Goal: Task Accomplishment & Management: Manage account settings

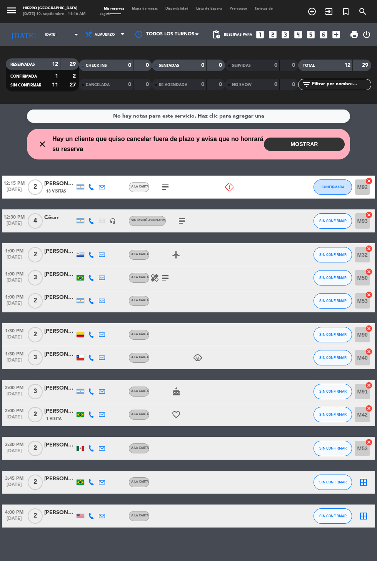
click at [314, 146] on button "MOSTRAR" at bounding box center [304, 144] width 81 height 13
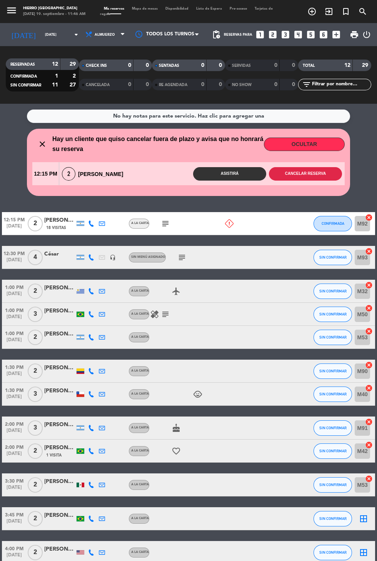
click at [309, 172] on button "Cancelar reserva" at bounding box center [305, 173] width 73 height 13
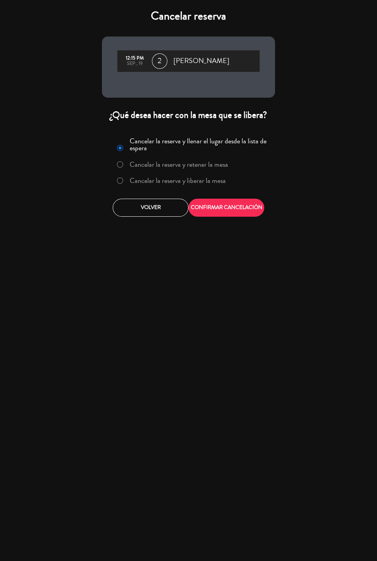
click at [180, 181] on label "Cancelar la reserva y liberar la mesa" at bounding box center [178, 180] width 96 height 7
click at [226, 209] on button "CONFIRMAR CANCELACIÓN" at bounding box center [226, 208] width 76 height 18
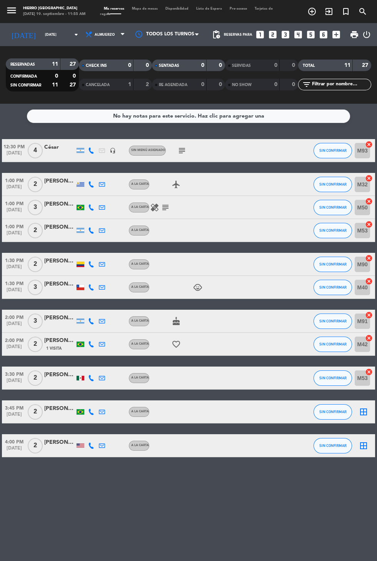
click at [181, 148] on icon "subject" at bounding box center [181, 150] width 9 height 9
click at [165, 211] on icon "subject" at bounding box center [165, 207] width 9 height 9
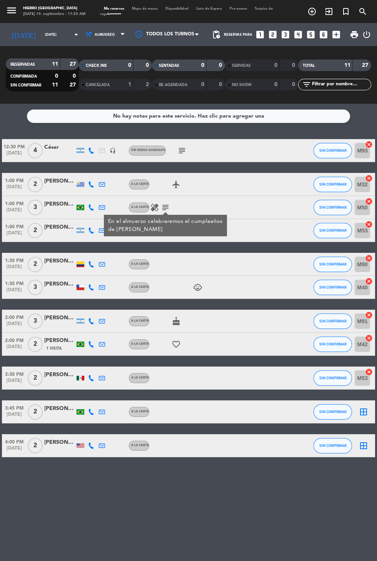
click at [153, 208] on icon "healing" at bounding box center [154, 207] width 9 height 9
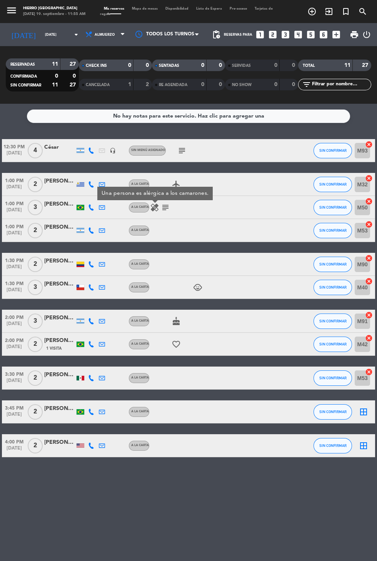
click at [201, 289] on icon "child_care" at bounding box center [197, 287] width 9 height 9
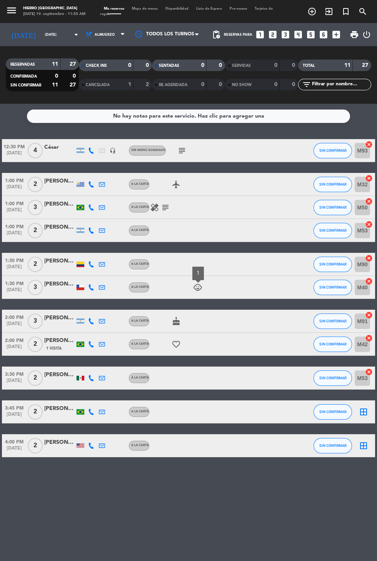
click at [176, 323] on icon "cake" at bounding box center [175, 321] width 9 height 9
click at [167, 203] on icon "subject" at bounding box center [165, 207] width 9 height 9
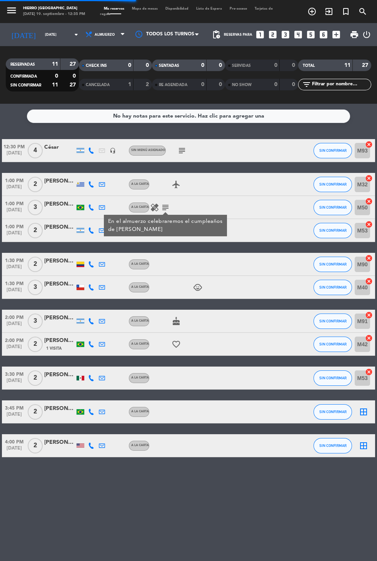
click at [41, 29] on input "[DATE]" at bounding box center [65, 35] width 48 height 12
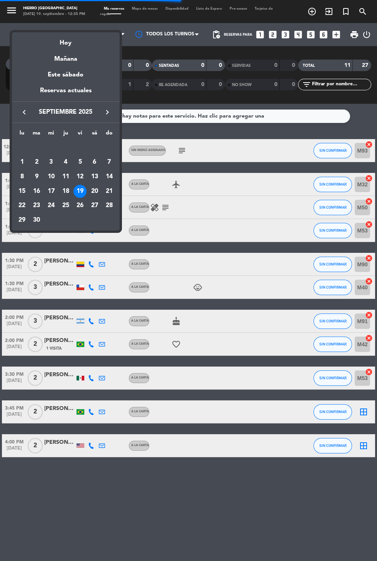
click at [64, 59] on div "Mañana" at bounding box center [66, 56] width 108 height 16
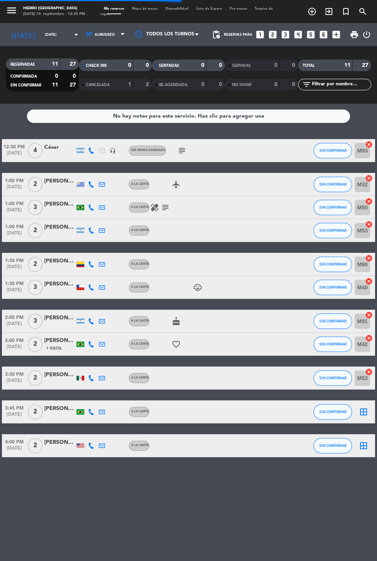
type input "[DATE]"
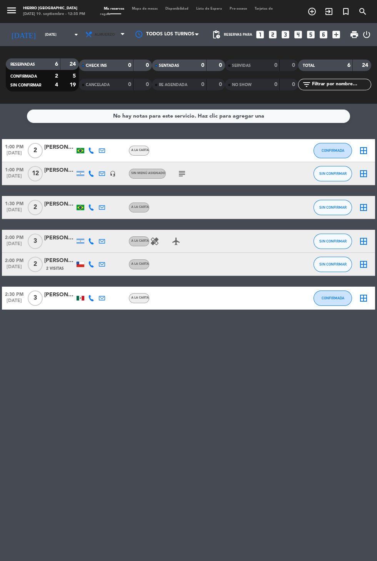
click at [96, 33] on span "Almuerzo" at bounding box center [105, 35] width 20 height 4
click at [90, 79] on div "menu Hierro [GEOGRAPHIC_DATA] [DATE] 19. septiembre - 12:35 PM Mis reservas Map…" at bounding box center [188, 52] width 377 height 104
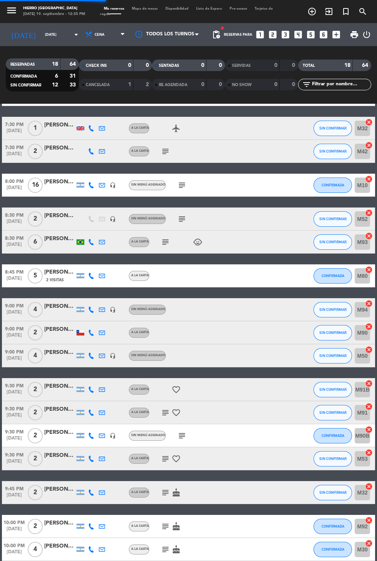
scroll to position [0, 0]
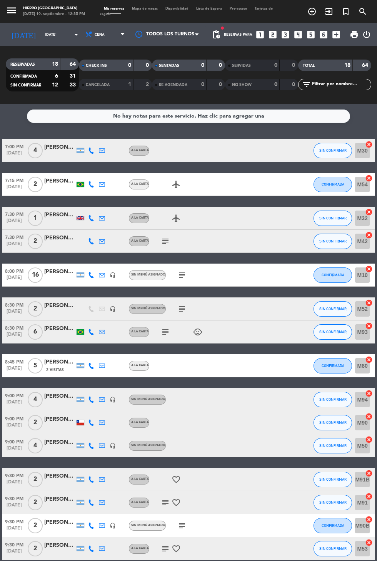
click at [144, 8] on span "Mapa de mesas" at bounding box center [144, 8] width 33 height 3
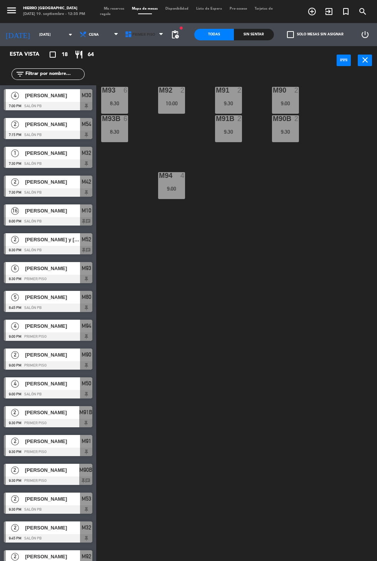
click at [141, 29] on span "Primer Piso" at bounding box center [144, 34] width 45 height 17
click at [138, 65] on ng-component "menu Hierro [GEOGRAPHIC_DATA] [DATE] 19. septiembre - 12:35 PM Mis reservas Map…" at bounding box center [188, 299] width 377 height 598
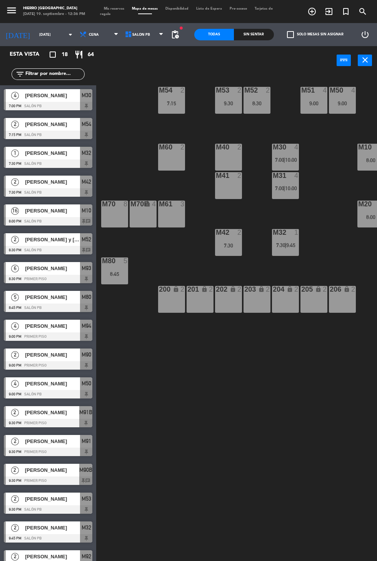
click at [35, 31] on input "[DATE]" at bounding box center [59, 35] width 48 height 12
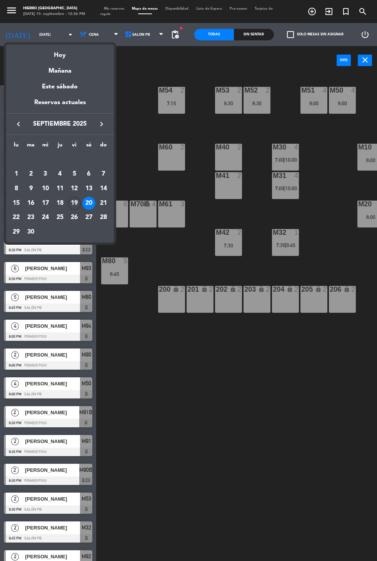
click at [112, 9] on div at bounding box center [188, 280] width 377 height 561
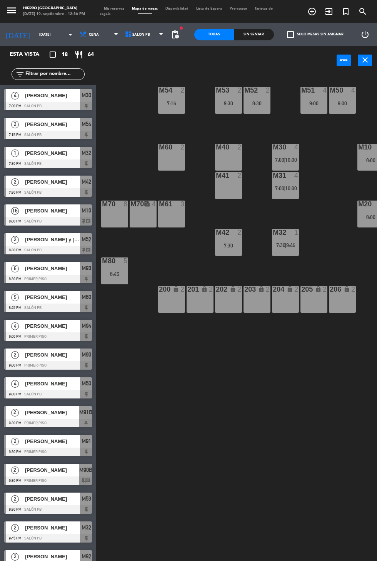
click at [109, 8] on span "Mis reservas" at bounding box center [114, 8] width 28 height 3
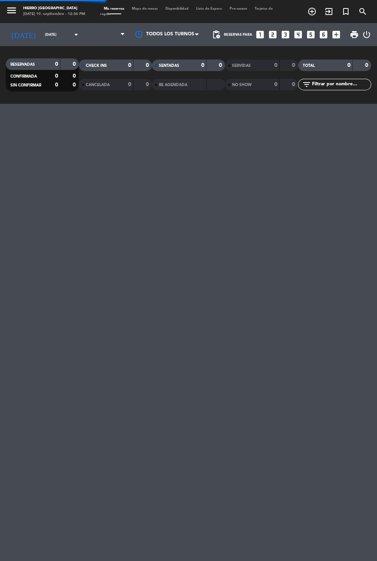
click at [41, 36] on input "[DATE]" at bounding box center [65, 35] width 48 height 12
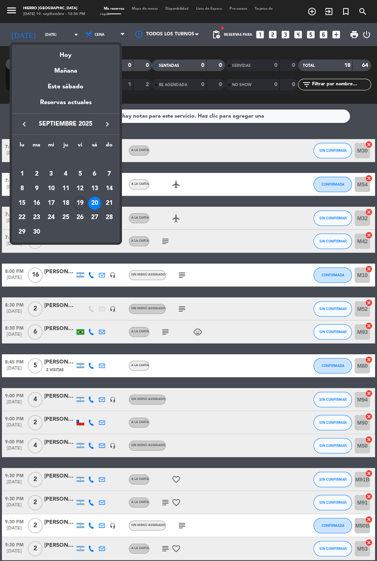
click at [20, 220] on div "22" at bounding box center [21, 217] width 13 height 13
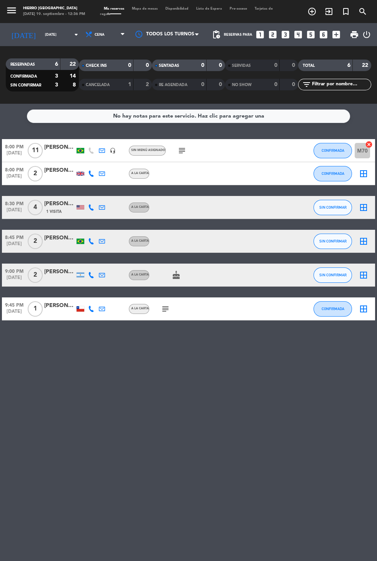
click at [184, 135] on div "No hay notas para este servicio. Haz clic para agregar una 8:00 PM [DATE] [PERS…" at bounding box center [188, 332] width 377 height 457
click at [182, 147] on icon "subject" at bounding box center [181, 150] width 9 height 9
click at [45, 35] on input "[DATE]" at bounding box center [65, 35] width 48 height 12
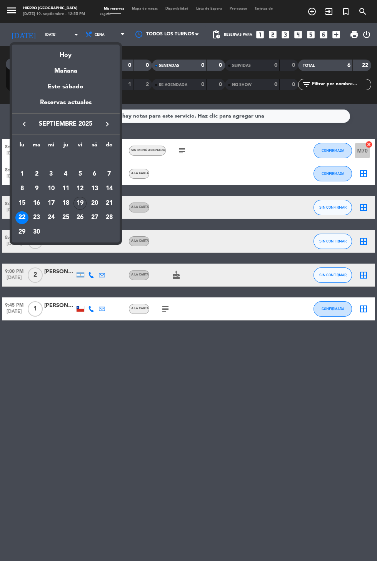
click at [64, 50] on div "Hoy" at bounding box center [66, 53] width 108 height 16
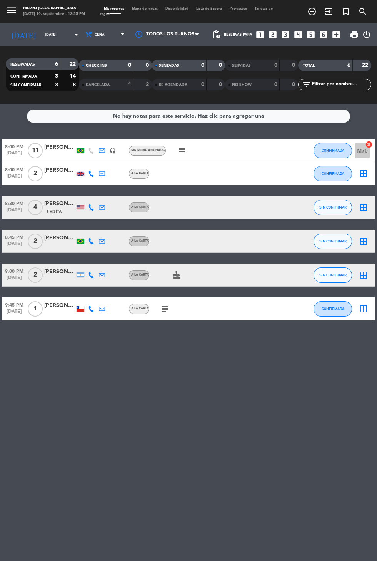
type input "[DATE]"
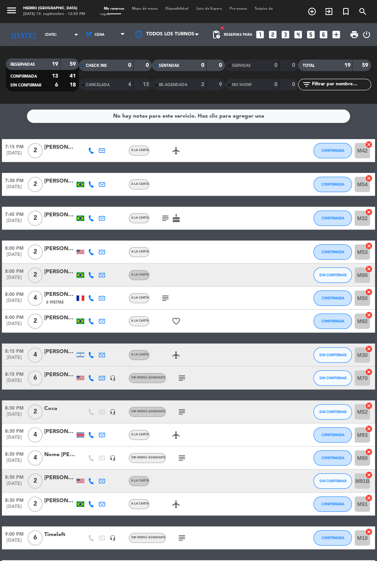
click at [41, 34] on input "[DATE]" at bounding box center [65, 35] width 48 height 12
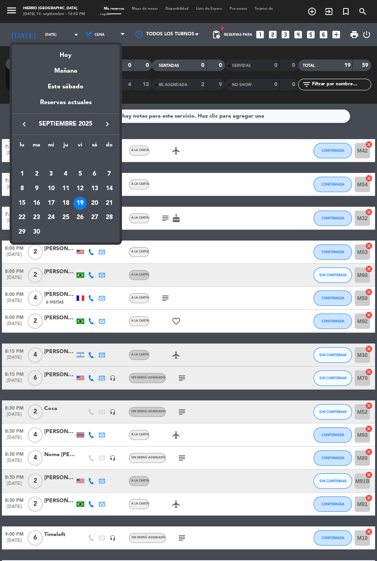
click at [93, 43] on mat-datepicker-content "semana que viene esta semana semana previa misma semana del año anterior [DATE]…" at bounding box center [66, 143] width 108 height 200
click at [90, 28] on div at bounding box center [188, 280] width 377 height 561
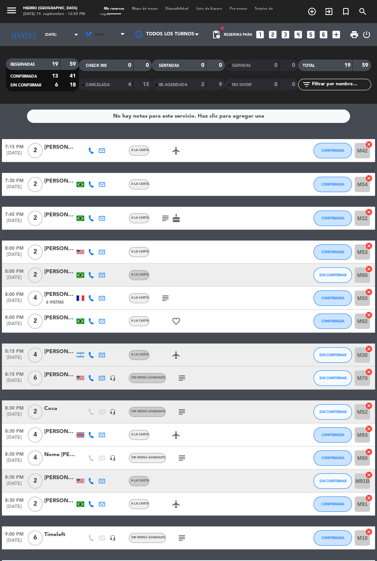
click at [94, 28] on span "Cena" at bounding box center [106, 34] width 46 height 17
click at [88, 68] on div "menu Hierro [GEOGRAPHIC_DATA] [DATE] 19. septiembre - 12:55 PM Mis reservas Map…" at bounding box center [188, 52] width 377 height 104
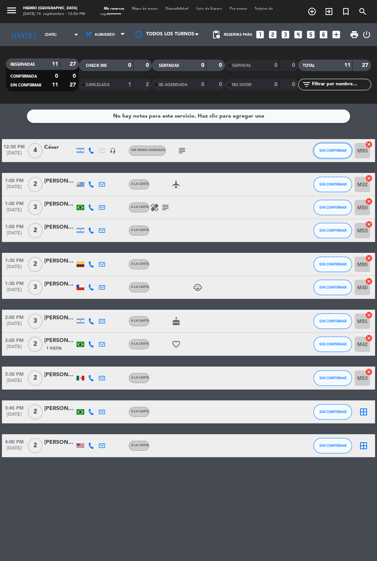
click at [333, 151] on span "SIN CONFIRMAR" at bounding box center [332, 150] width 27 height 4
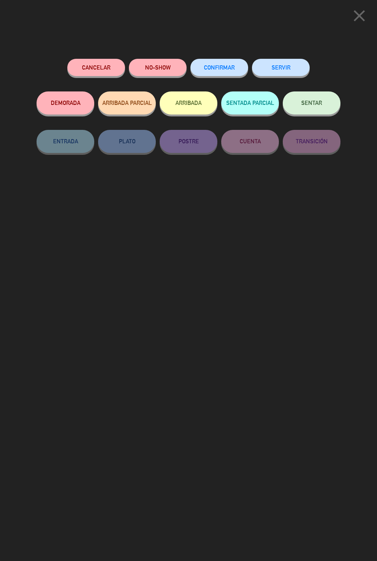
click at [304, 104] on span "SENTAR" at bounding box center [311, 103] width 21 height 7
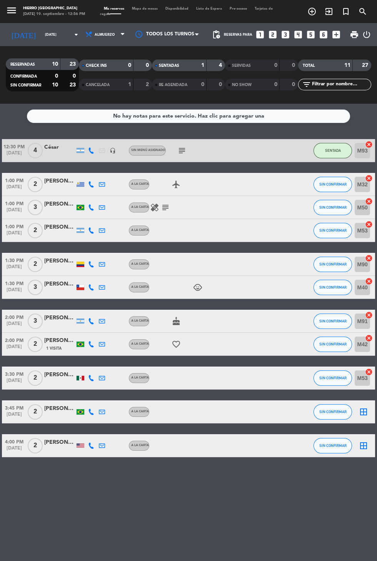
click at [167, 207] on icon "subject" at bounding box center [165, 207] width 9 height 9
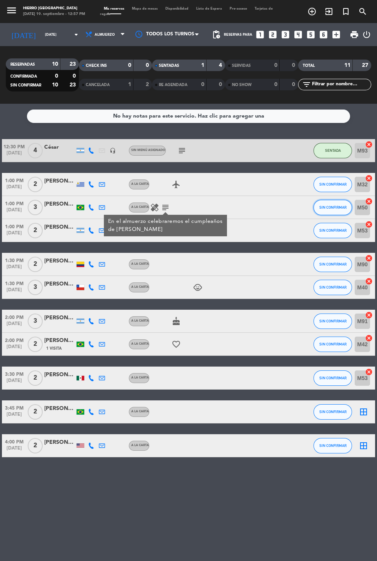
click at [334, 213] on button "SIN CONFIRMAR" at bounding box center [332, 207] width 38 height 15
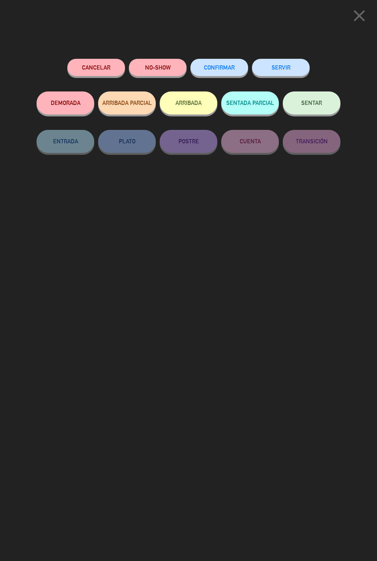
click at [367, 19] on icon "close" at bounding box center [358, 15] width 19 height 19
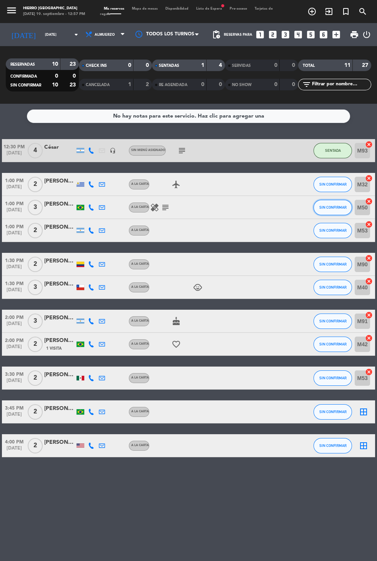
click at [331, 206] on span "SIN CONFIRMAR" at bounding box center [332, 207] width 27 height 4
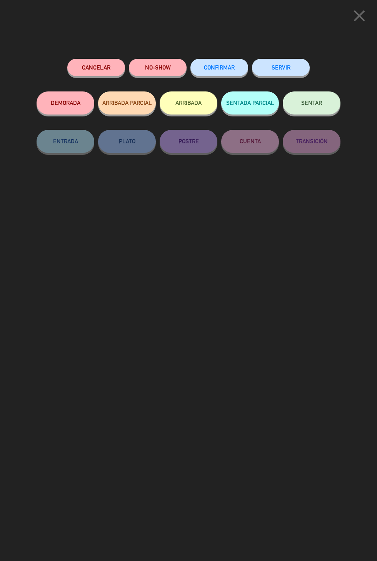
click at [78, 101] on button "DEMORADA" at bounding box center [66, 102] width 58 height 23
